Goal: Check status

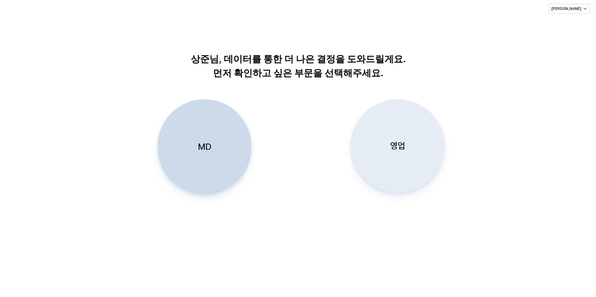
click at [405, 139] on div "영업" at bounding box center [398, 146] width 88 height 93
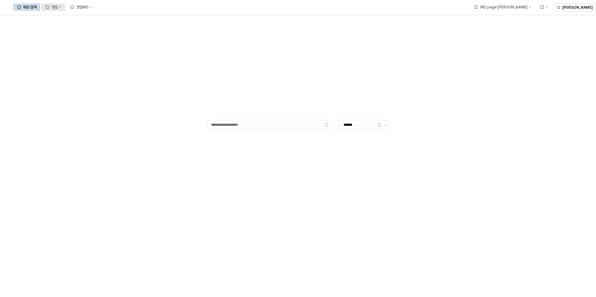
click at [58, 6] on div "영업" at bounding box center [54, 7] width 6 height 4
click at [117, 17] on div "목표매출 달성현황" at bounding box center [122, 18] width 33 height 5
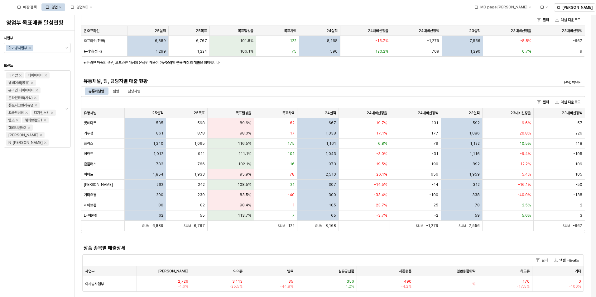
scroll to position [93, 0]
click at [114, 92] on div "팀별" at bounding box center [116, 91] width 6 height 7
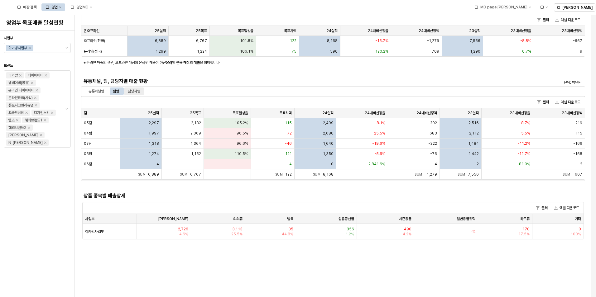
click at [135, 89] on div "담당자별" at bounding box center [134, 91] width 12 height 7
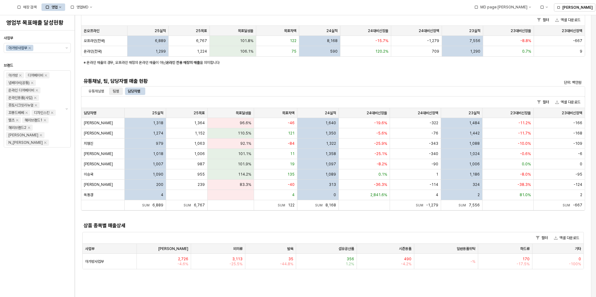
click at [117, 92] on div "팀별" at bounding box center [116, 91] width 6 height 7
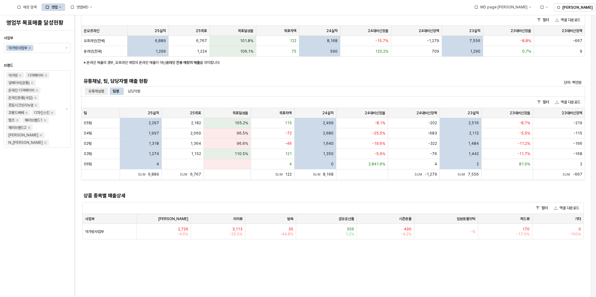
click at [98, 89] on div "유통채널별" at bounding box center [96, 91] width 16 height 7
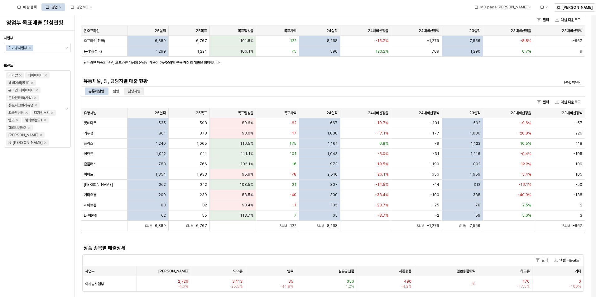
click at [137, 92] on div "담당자별" at bounding box center [134, 91] width 12 height 7
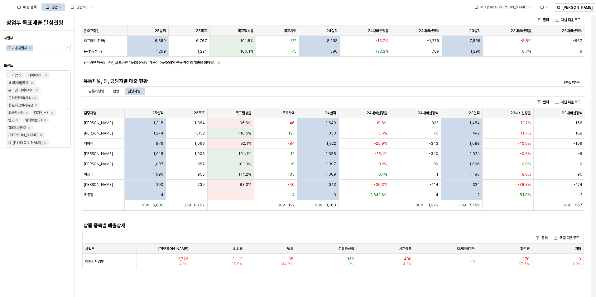
click at [95, 86] on div "유통채널별 팀별 담당자별" at bounding box center [333, 91] width 504 height 10
click at [97, 89] on div "유통채널별" at bounding box center [96, 91] width 16 height 7
